Goal: Communication & Community: Answer question/provide support

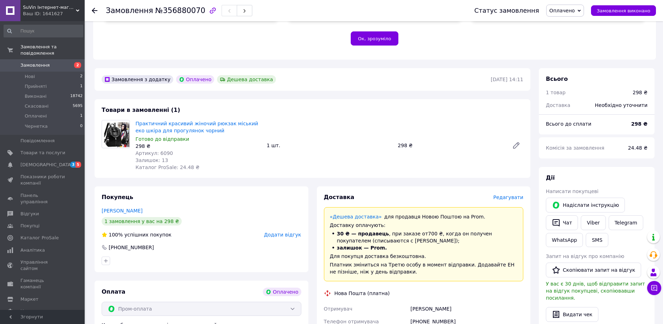
scroll to position [212, 0]
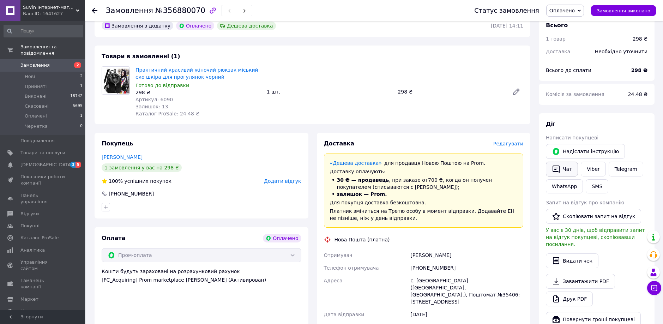
click at [561, 162] on button "Чат" at bounding box center [562, 169] width 32 height 15
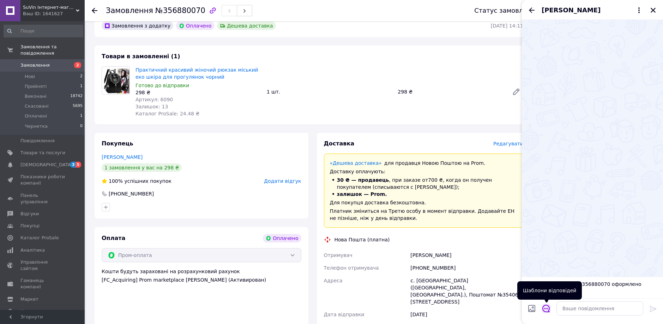
click at [545, 307] on icon "Відкрити шаблони відповідей" at bounding box center [546, 308] width 8 height 8
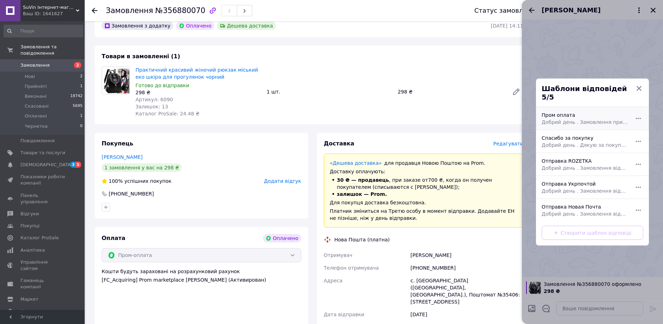
click at [607, 119] on span "Добрий день . Замовлення прийняте . Завтра на відправку. Номер ТТН буде відправ…" at bounding box center [584, 122] width 86 height 7
type textarea "Добрий день . Замовлення прийняте . Завтра на відправку. Номер ТТН буде відправ…"
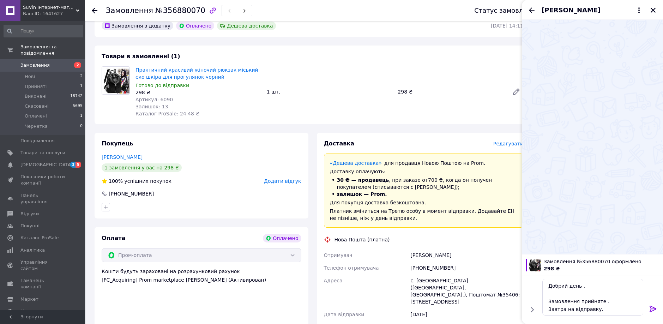
click at [654, 309] on icon at bounding box center [653, 308] width 8 height 8
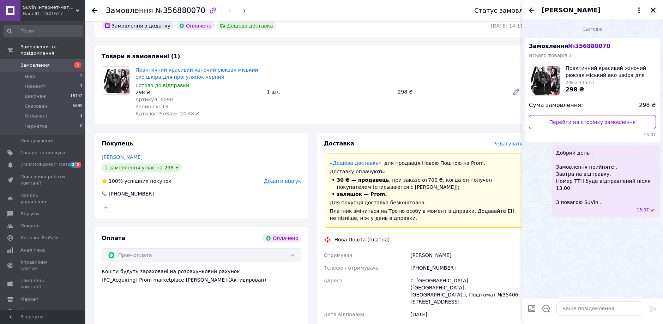
click at [651, 11] on icon "Закрити" at bounding box center [652, 10] width 5 height 5
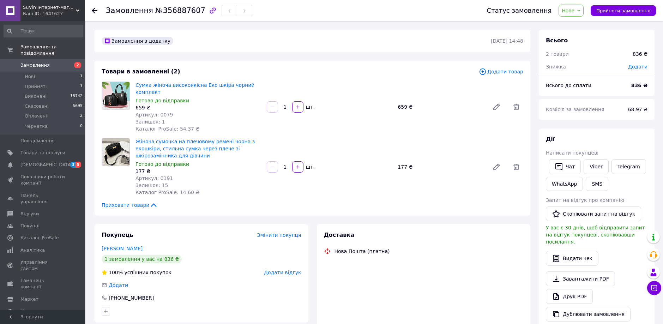
scroll to position [71, 0]
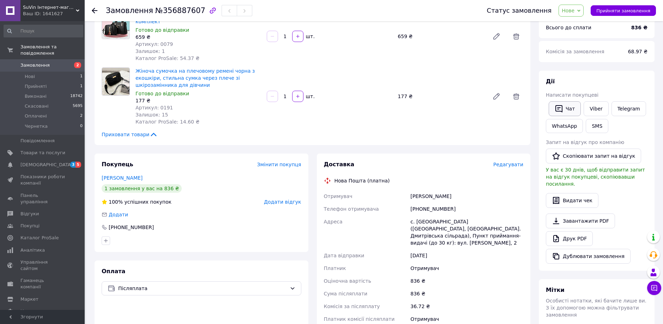
click at [565, 108] on button "Чат" at bounding box center [564, 108] width 32 height 15
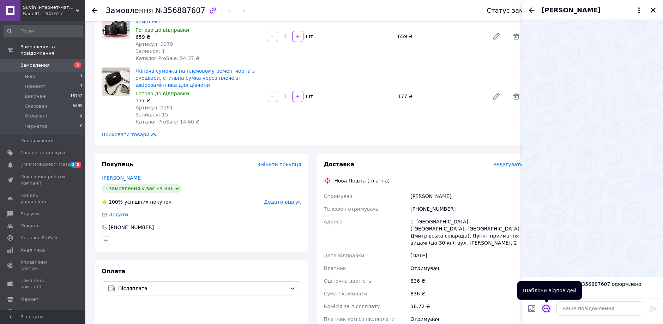
click at [549, 311] on icon "Відкрити шаблони відповідей" at bounding box center [545, 308] width 7 height 7
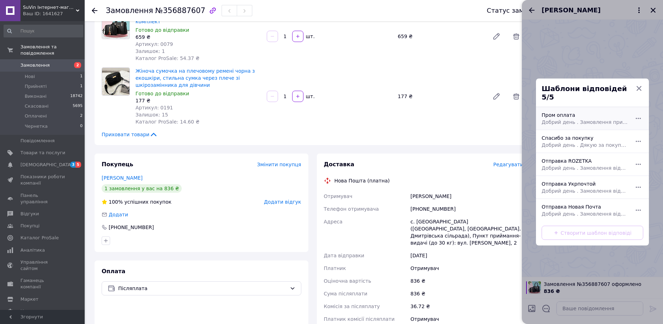
click at [554, 110] on div "Пром оплата Добрий день . Замовлення прийняте . Завтра на відправку. Номер ТТН …" at bounding box center [585, 119] width 92 height 20
type textarea "Добрий день . Замовлення прийняте . Завтра на відправку. Номер ТТН буде відправ…"
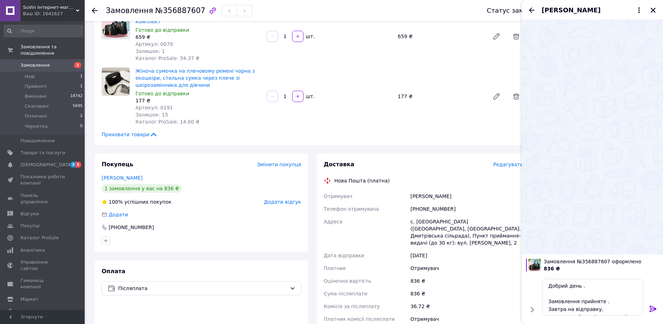
click at [655, 309] on icon at bounding box center [652, 308] width 7 height 6
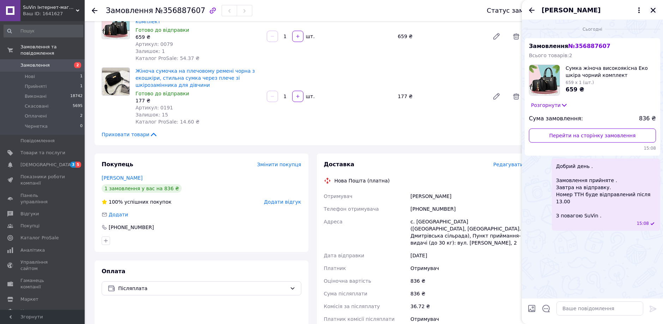
click at [654, 10] on icon "Закрити" at bounding box center [653, 10] width 6 height 6
